Goal: Task Accomplishment & Management: Manage account settings

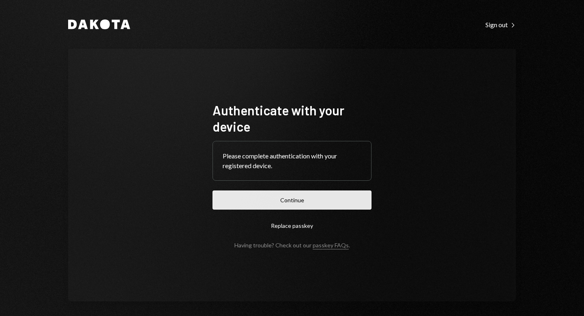
click at [289, 199] on button "Continue" at bounding box center [292, 199] width 159 height 19
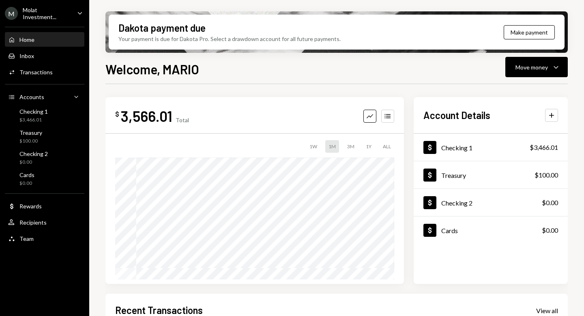
click at [31, 16] on div "M Molat Investment..." at bounding box center [38, 13] width 66 height 14
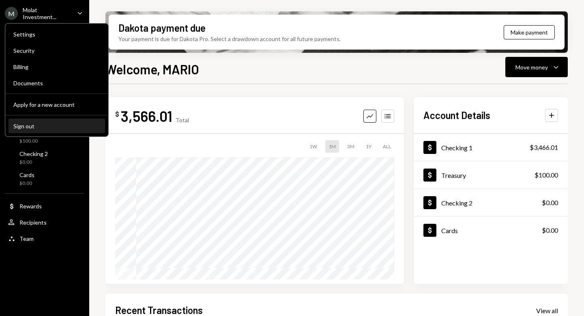
click at [44, 125] on div "Sign out" at bounding box center [56, 126] width 87 height 7
